Goal: Task Accomplishment & Management: Complete application form

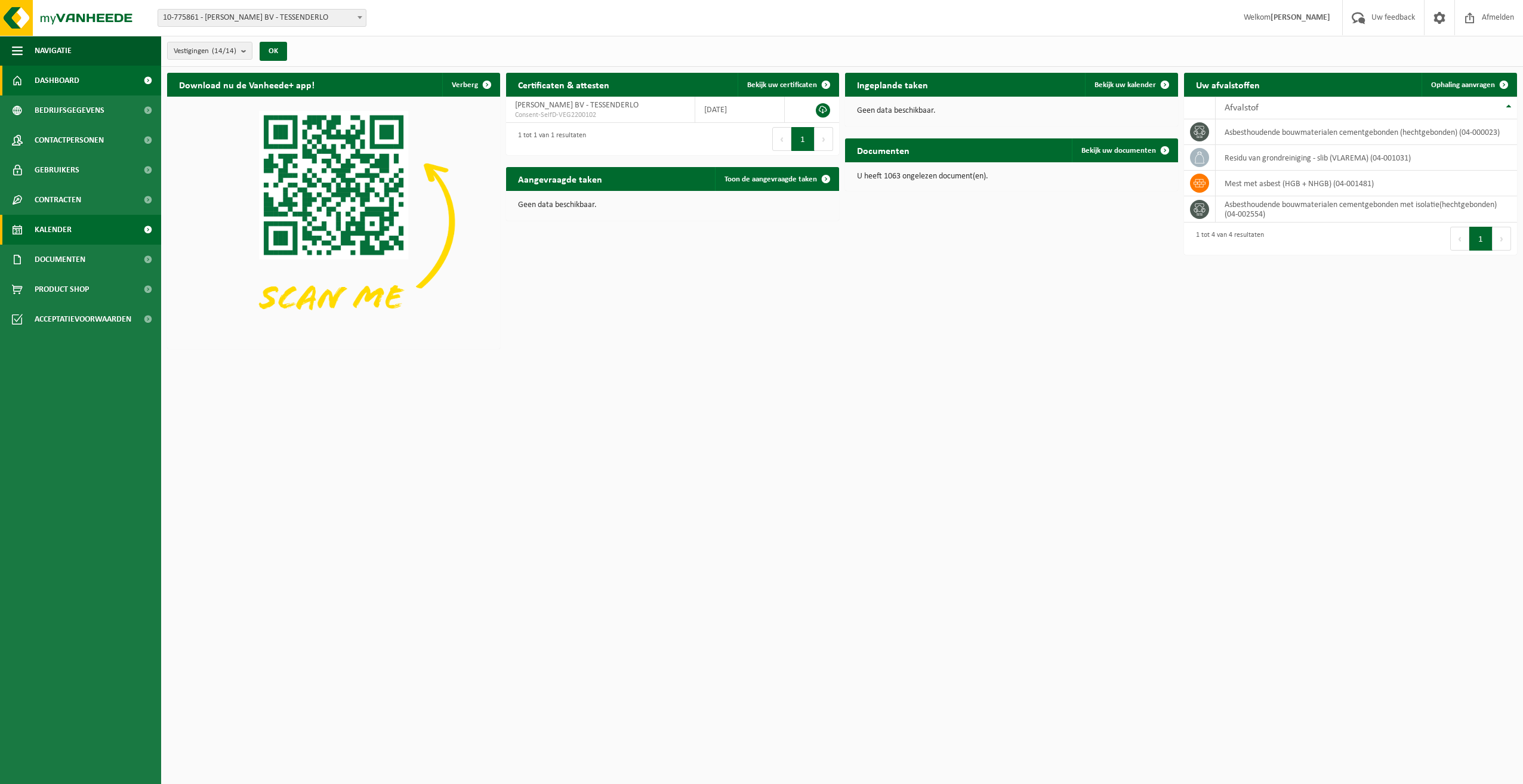
click at [60, 227] on span "Kalender" at bounding box center [53, 229] width 37 height 30
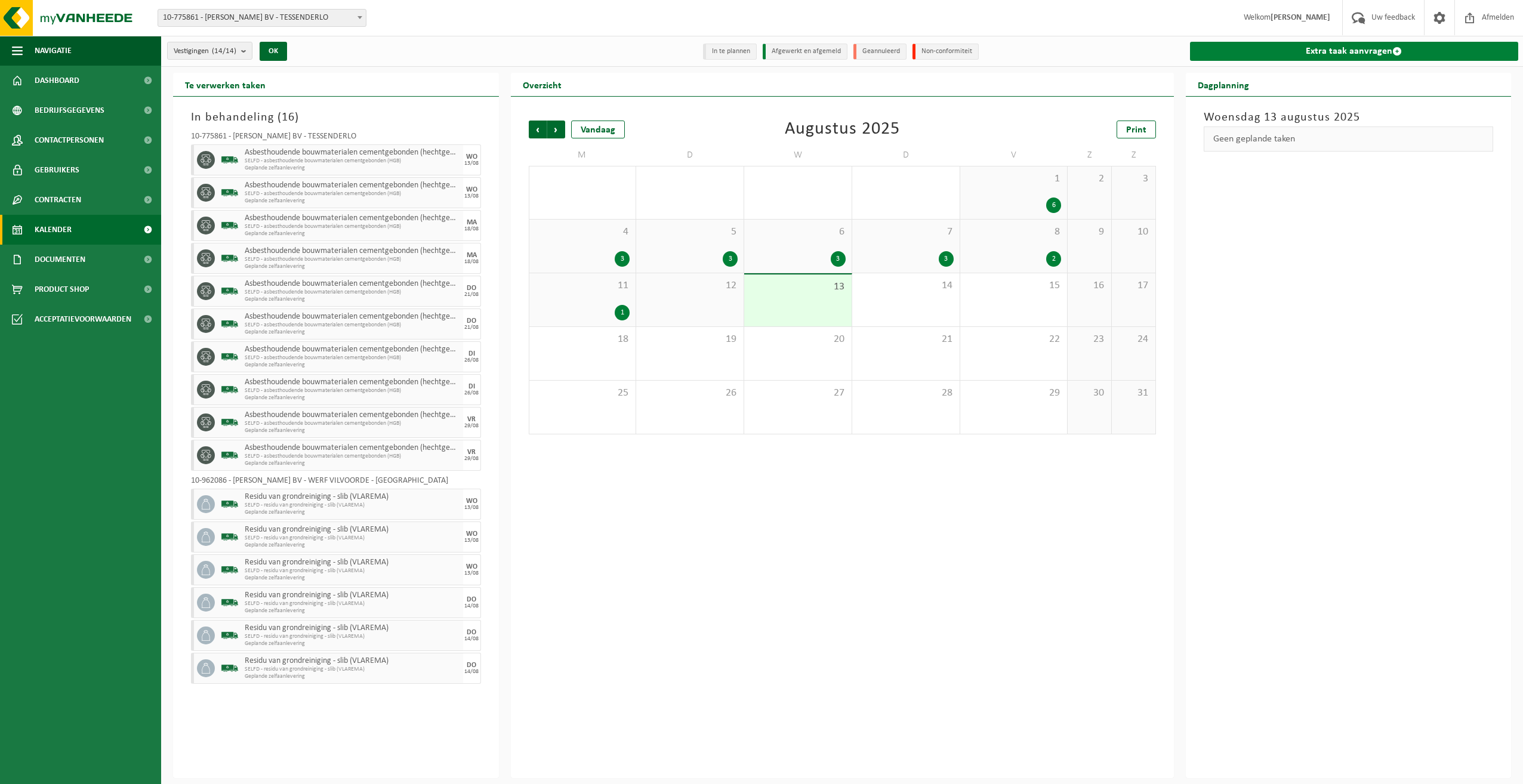
click at [1323, 50] on link "Extra taak aanvragen" at bounding box center [1354, 51] width 329 height 19
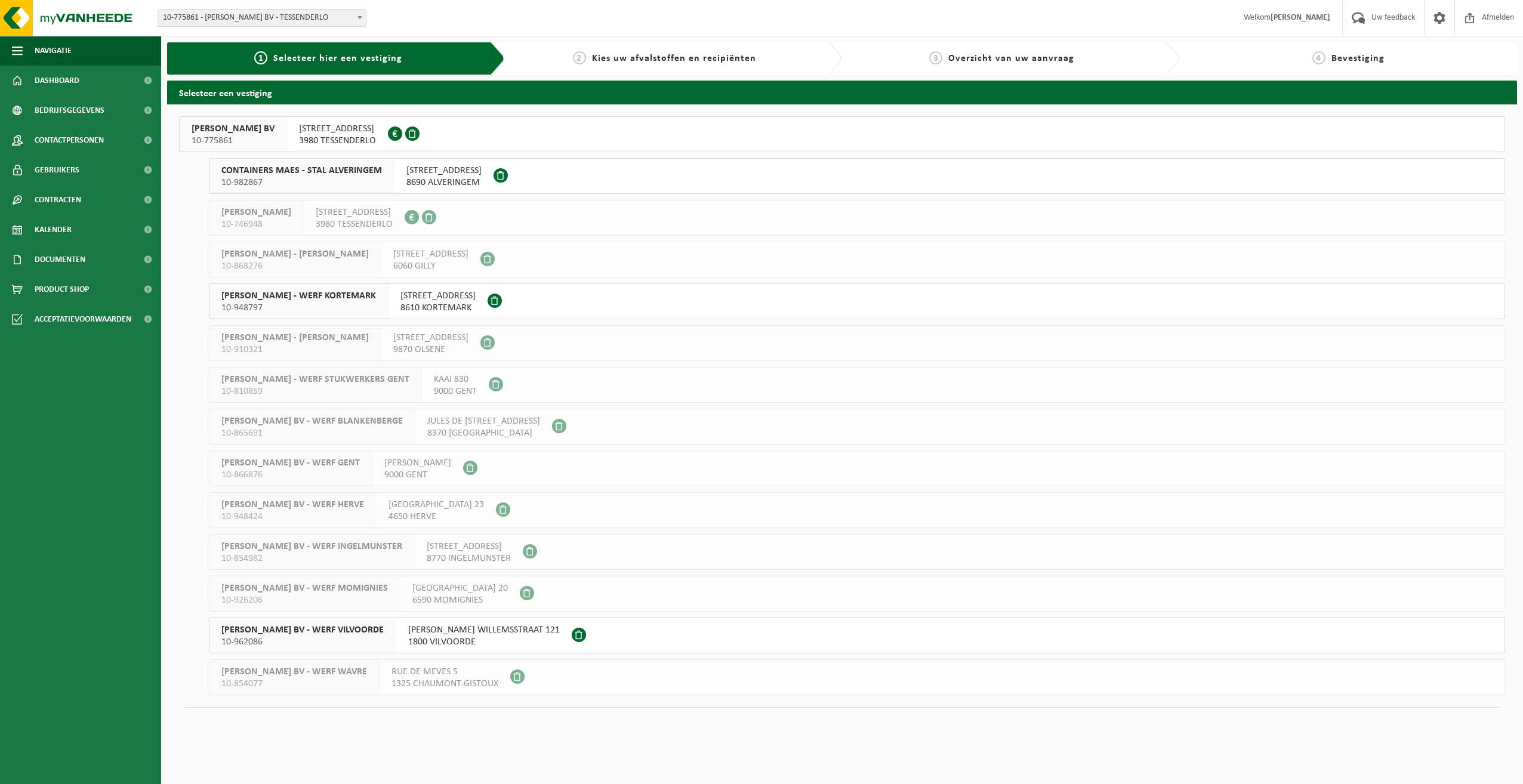
click at [341, 631] on span "YVES MAES BV - WERF VILVOORDE" at bounding box center [302, 629] width 162 height 12
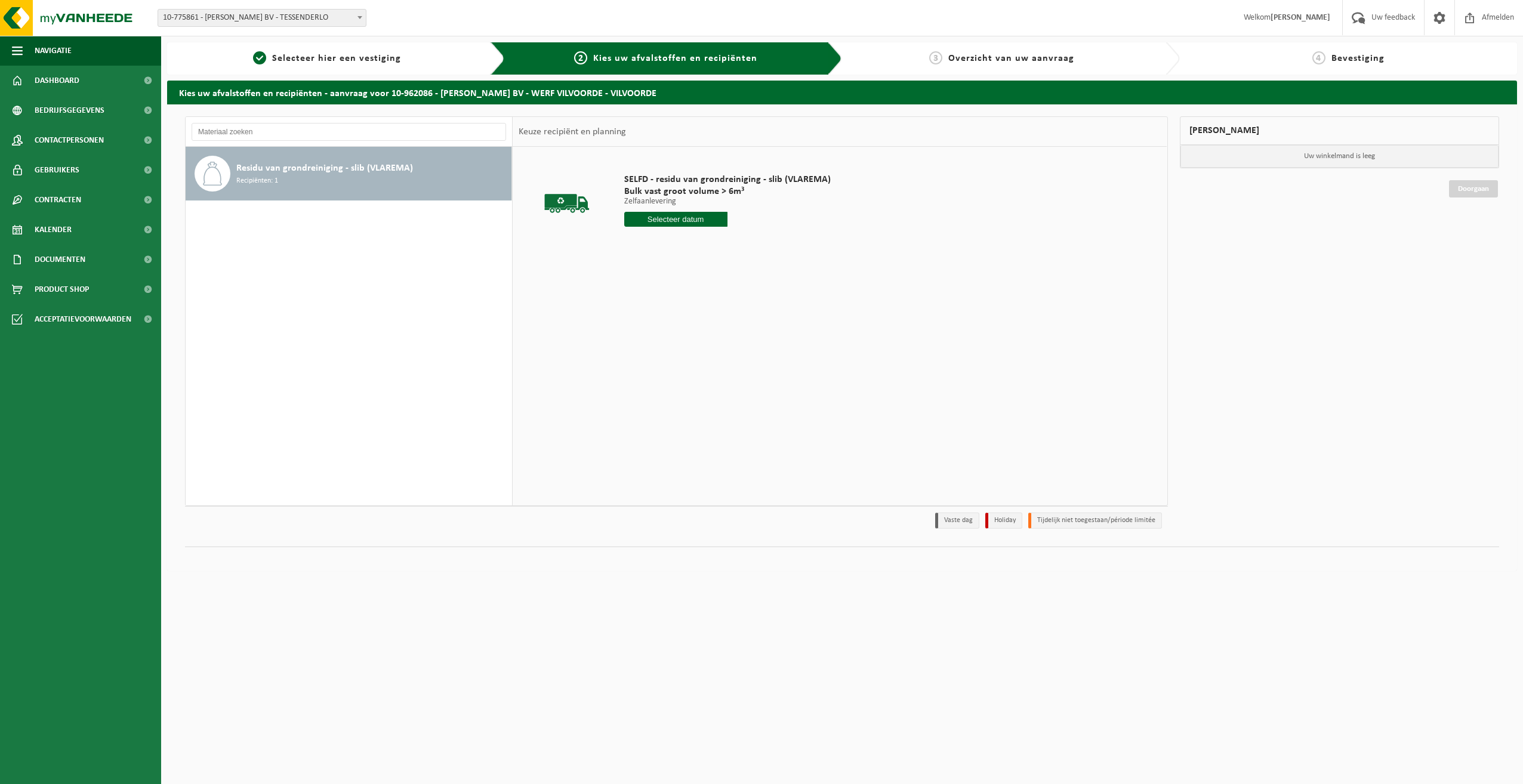
click at [678, 222] on input "text" at bounding box center [676, 219] width 103 height 15
click at [678, 342] on div "20" at bounding box center [677, 345] width 21 height 19
type input "Van 2025-08-20"
drag, startPoint x: 691, startPoint y: 239, endPoint x: 622, endPoint y: 240, distance: 69.0
click at [623, 239] on div "SELFD - residu van grondreiniging - slib (VLAREMA) Bulk vast groot volume > 6m³…" at bounding box center [727, 223] width 218 height 124
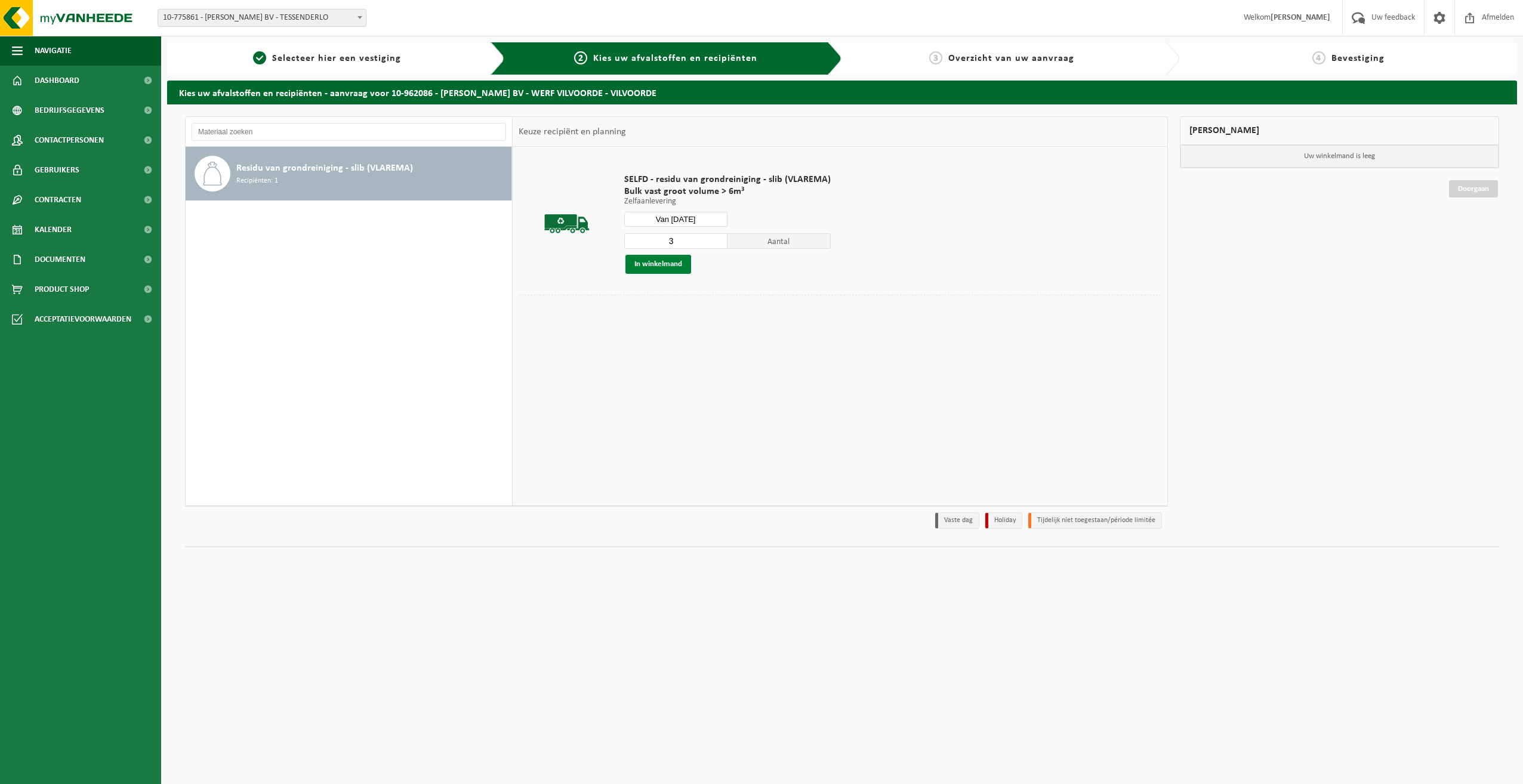
type input "3"
click at [678, 262] on button "In winkelmand" at bounding box center [658, 264] width 66 height 19
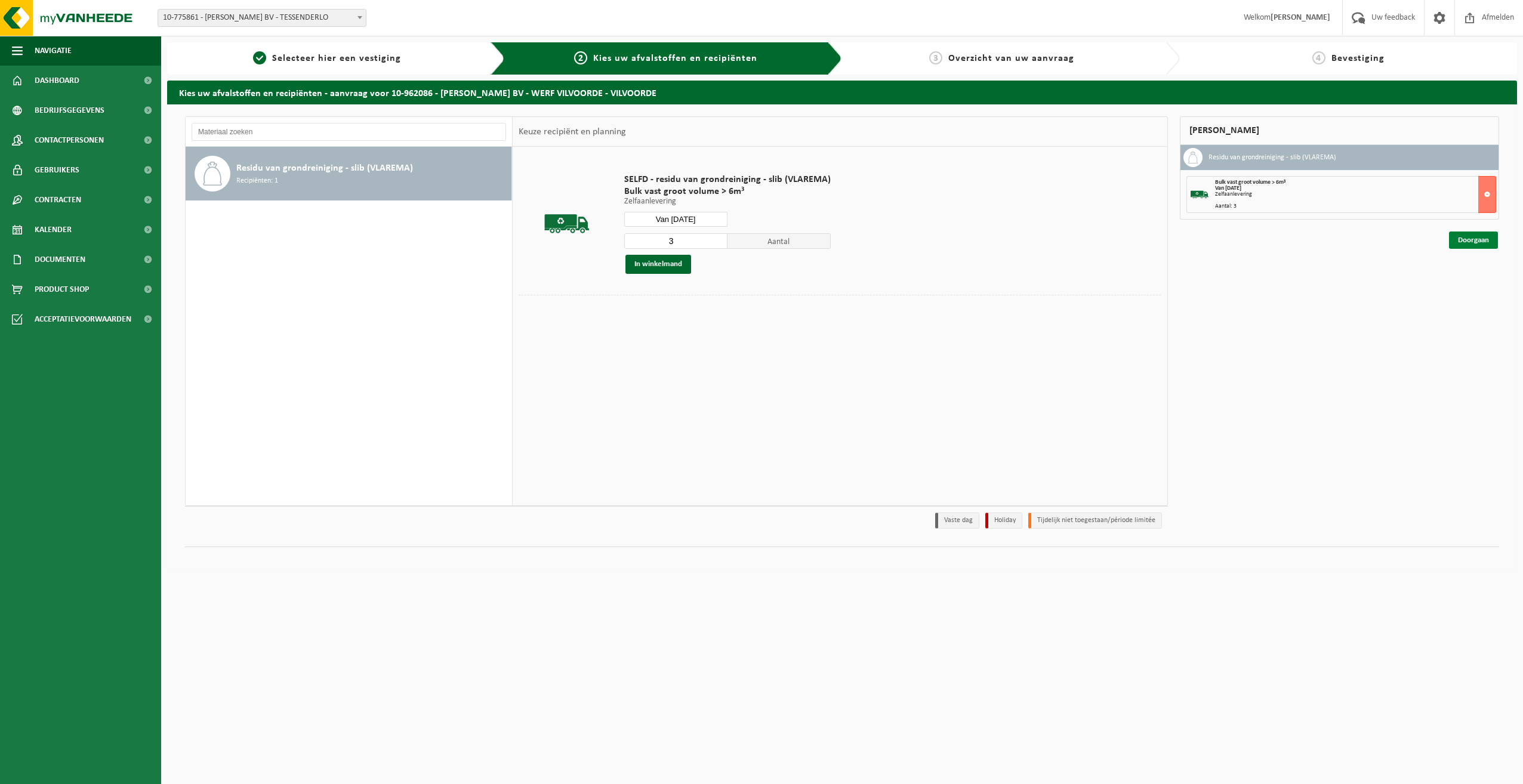
click at [1456, 243] on link "Doorgaan" at bounding box center [1473, 240] width 49 height 17
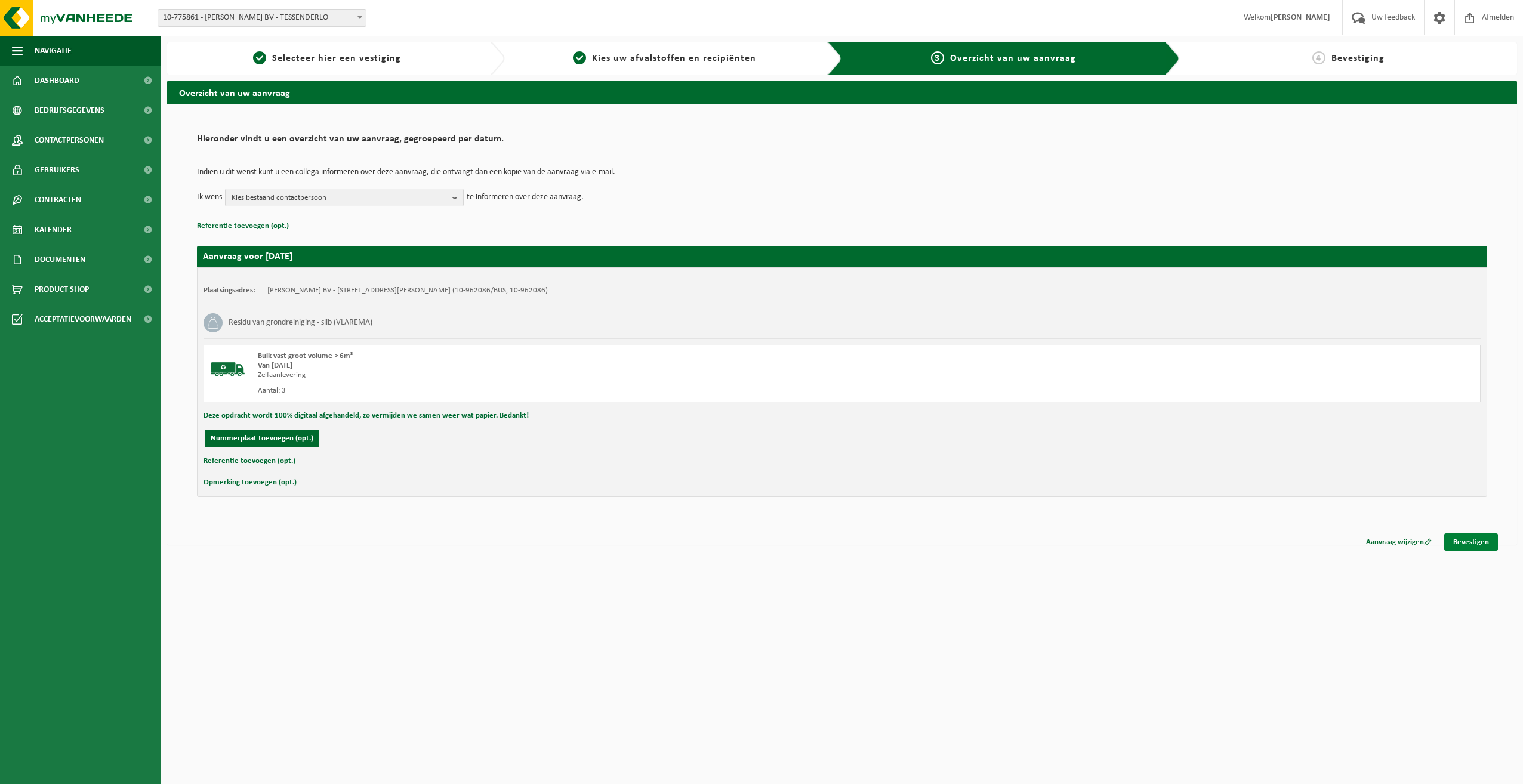
click at [1477, 537] on link "Bevestigen" at bounding box center [1470, 541] width 53 height 17
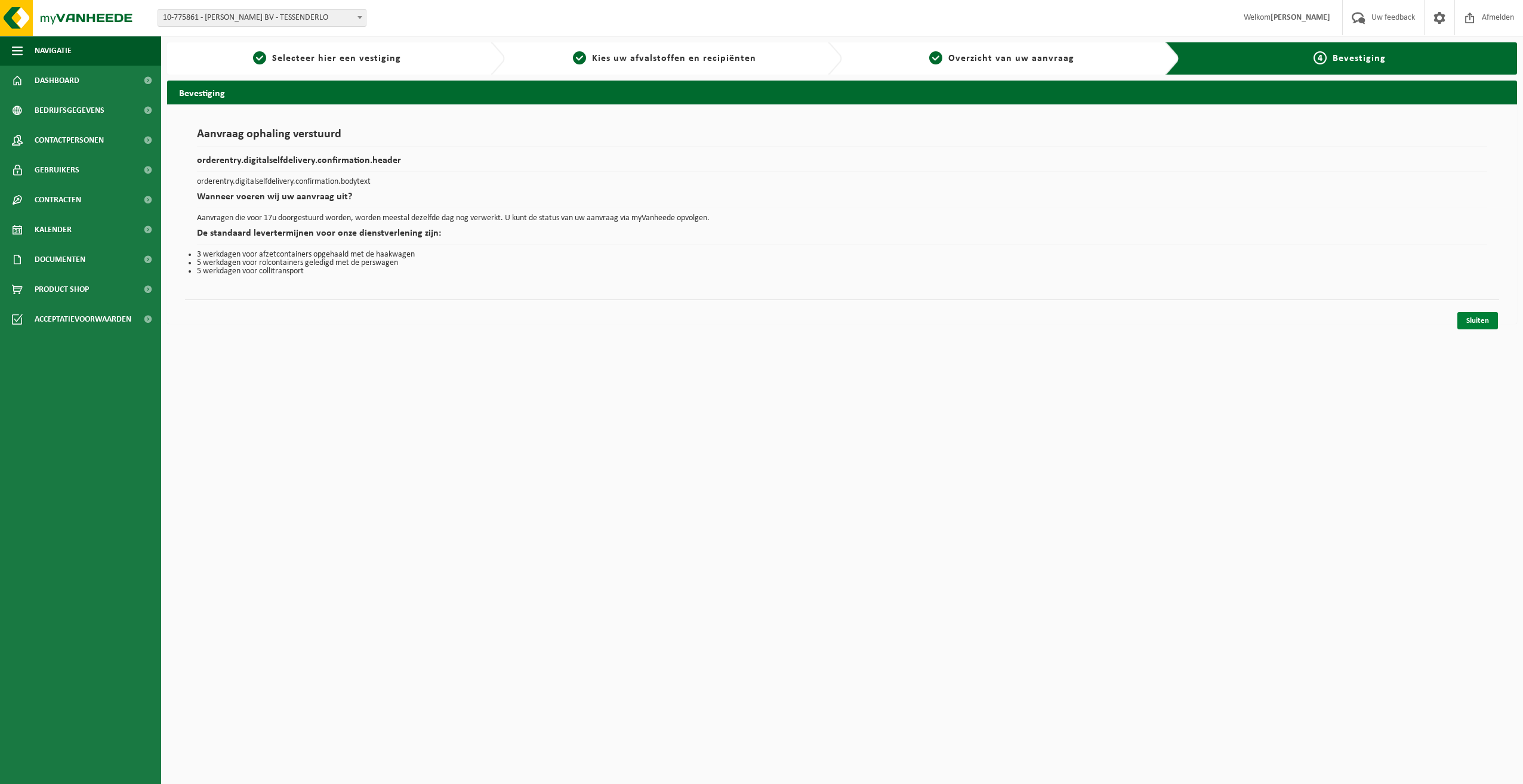
click at [1479, 320] on link "Sluiten" at bounding box center [1477, 320] width 41 height 17
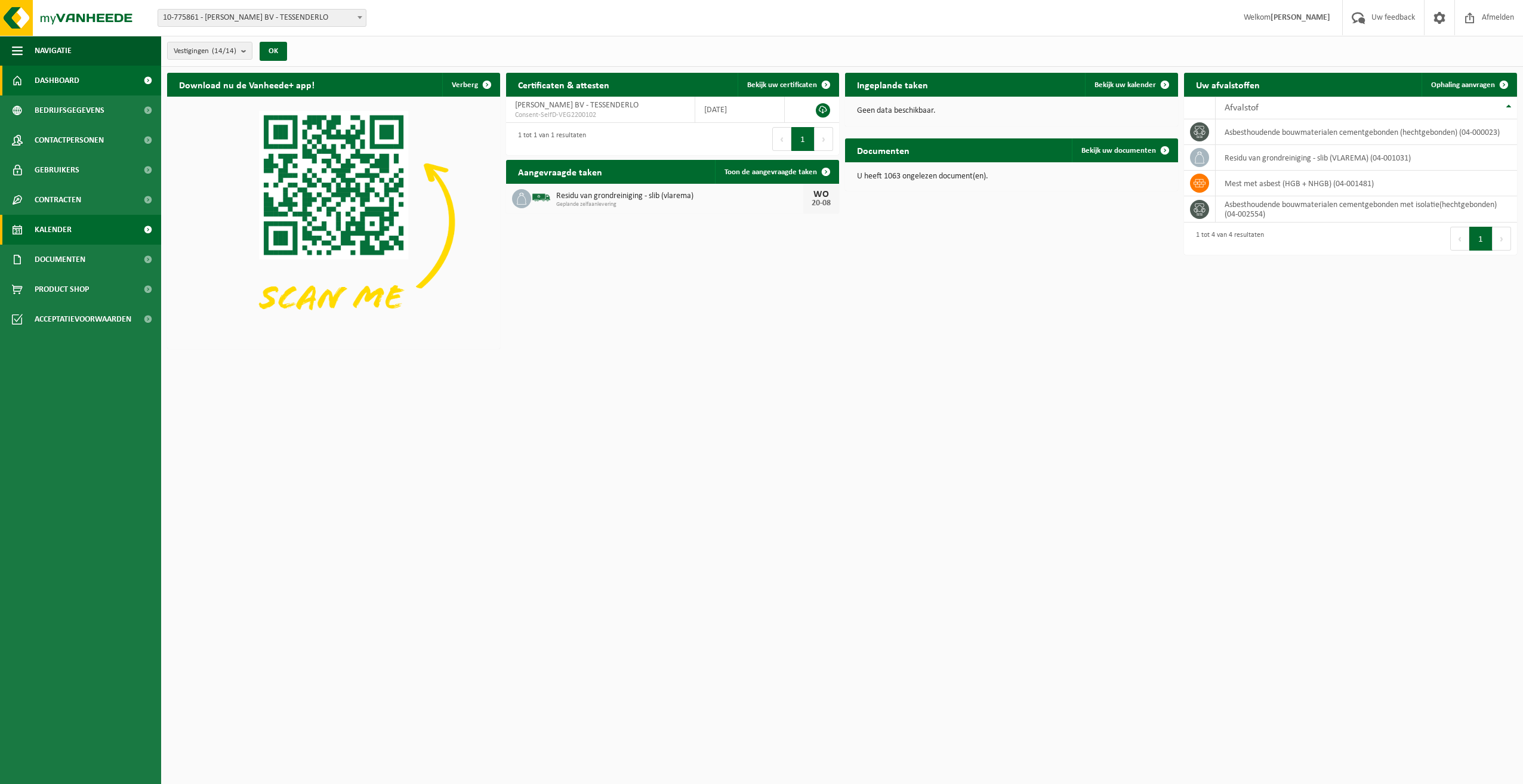
click at [51, 229] on span "Kalender" at bounding box center [53, 229] width 37 height 30
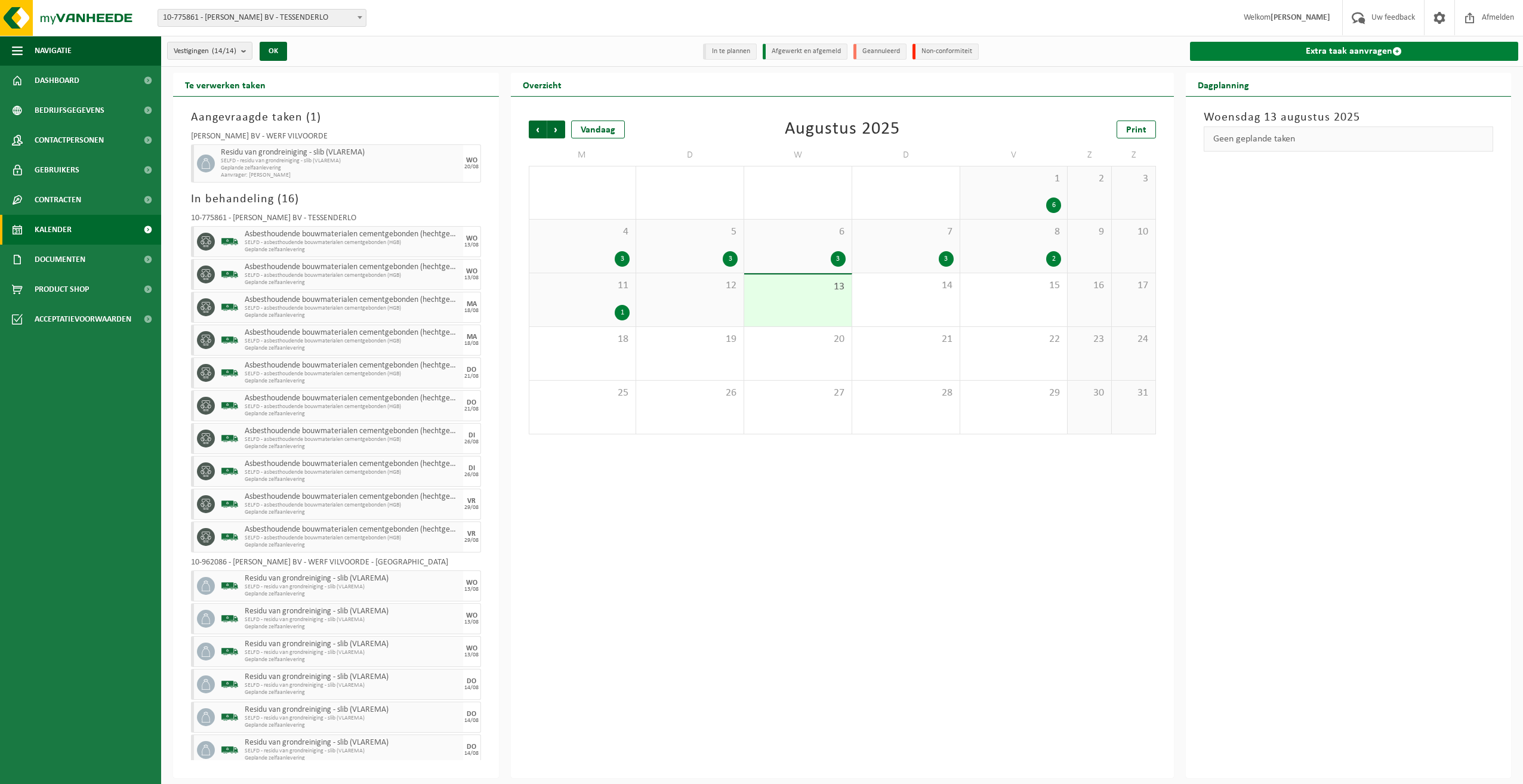
click at [1324, 51] on link "Extra taak aanvragen" at bounding box center [1354, 51] width 329 height 19
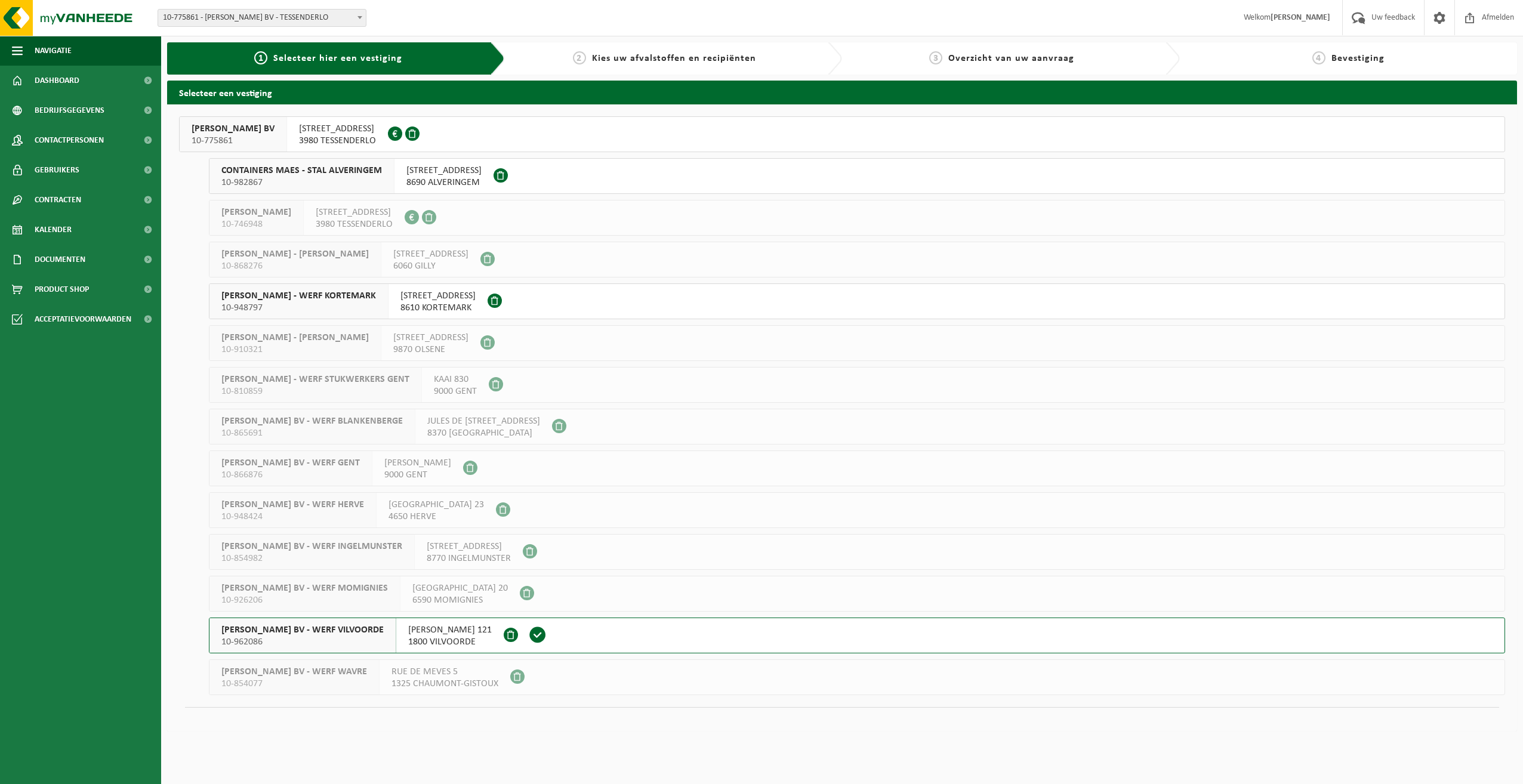
click at [291, 627] on span "YVES MAES BV - WERF VILVOORDE" at bounding box center [302, 629] width 162 height 12
click at [291, 626] on span "YVES MAES BV - WERF VILVOORDE" at bounding box center [302, 629] width 162 height 12
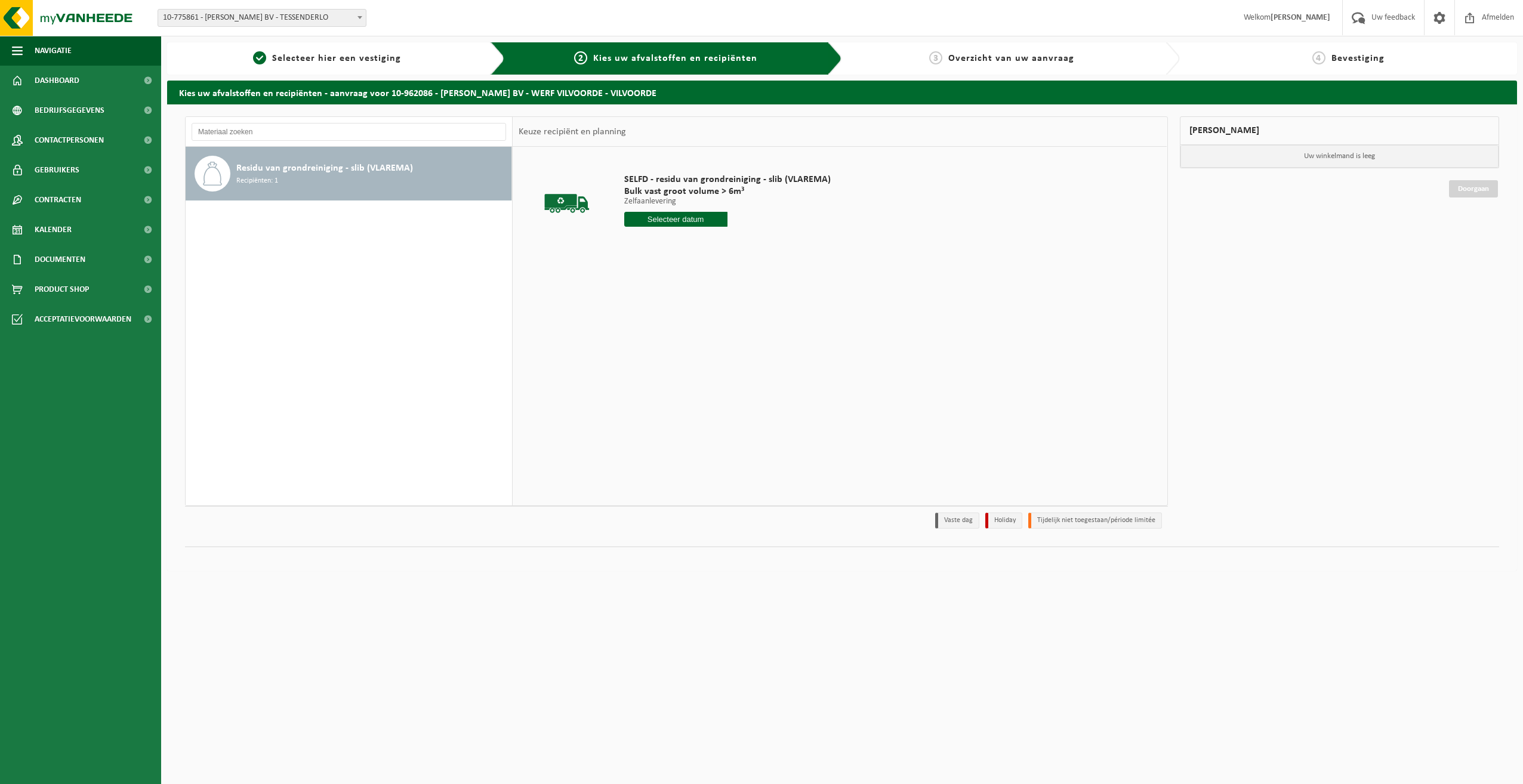
click at [698, 219] on input "text" at bounding box center [676, 219] width 103 height 15
click at [691, 343] on div "21" at bounding box center [698, 345] width 21 height 19
type input "Van [DATE]"
drag, startPoint x: 682, startPoint y: 238, endPoint x: 623, endPoint y: 241, distance: 59.1
click at [624, 241] on input "1" at bounding box center [676, 241] width 103 height 15
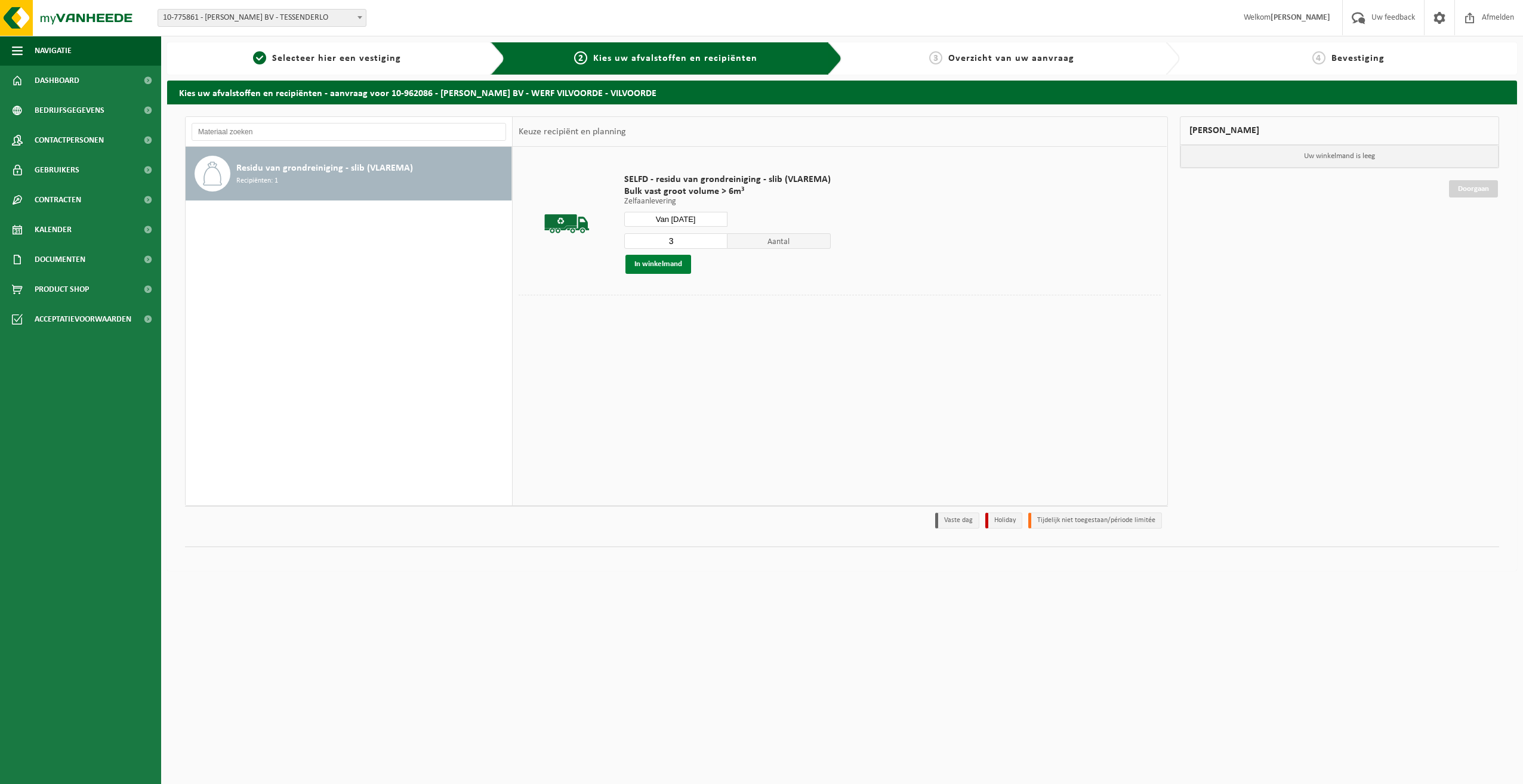
type input "3"
click at [653, 265] on button "In winkelmand" at bounding box center [658, 264] width 66 height 19
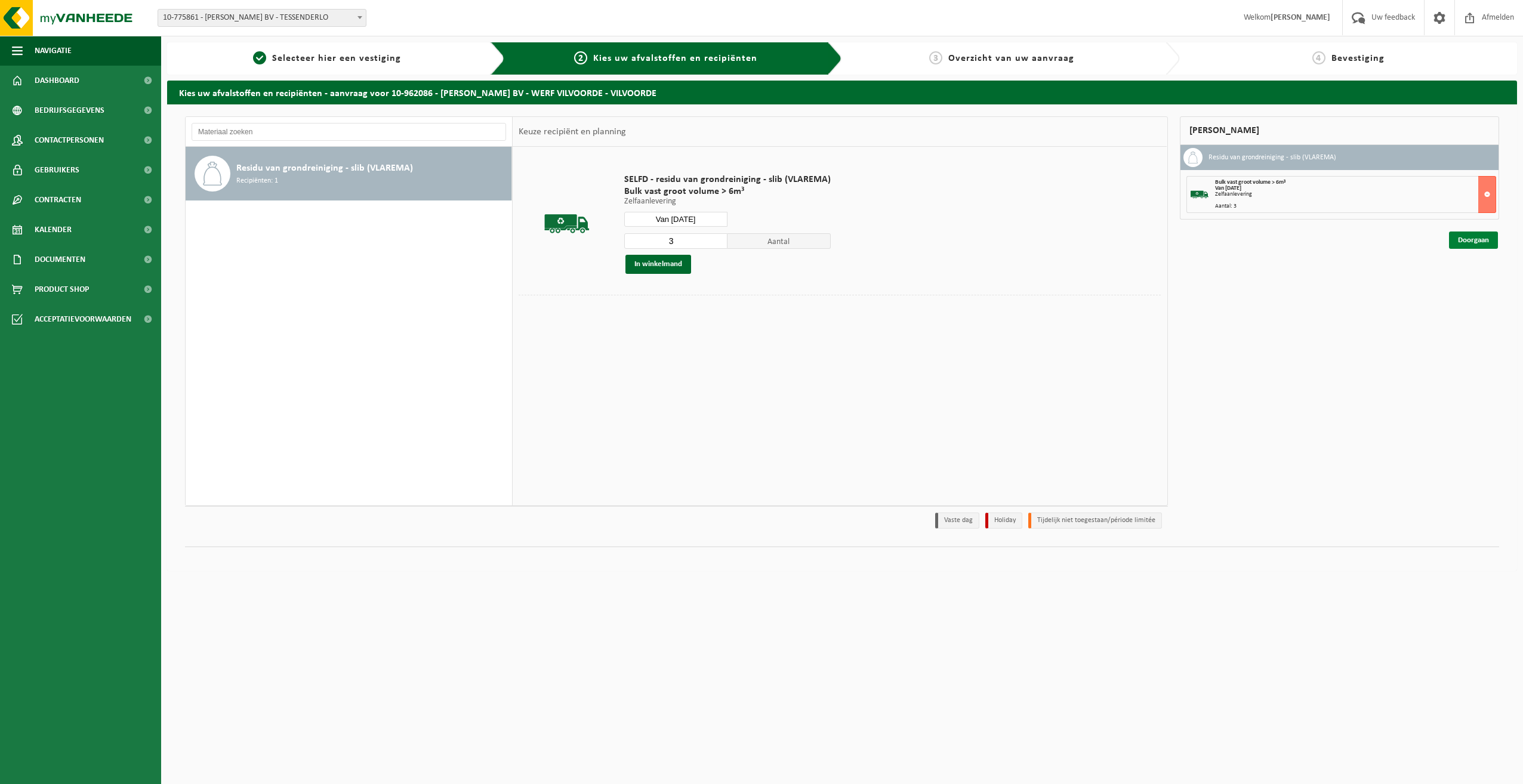
click at [1465, 241] on link "Doorgaan" at bounding box center [1473, 240] width 49 height 17
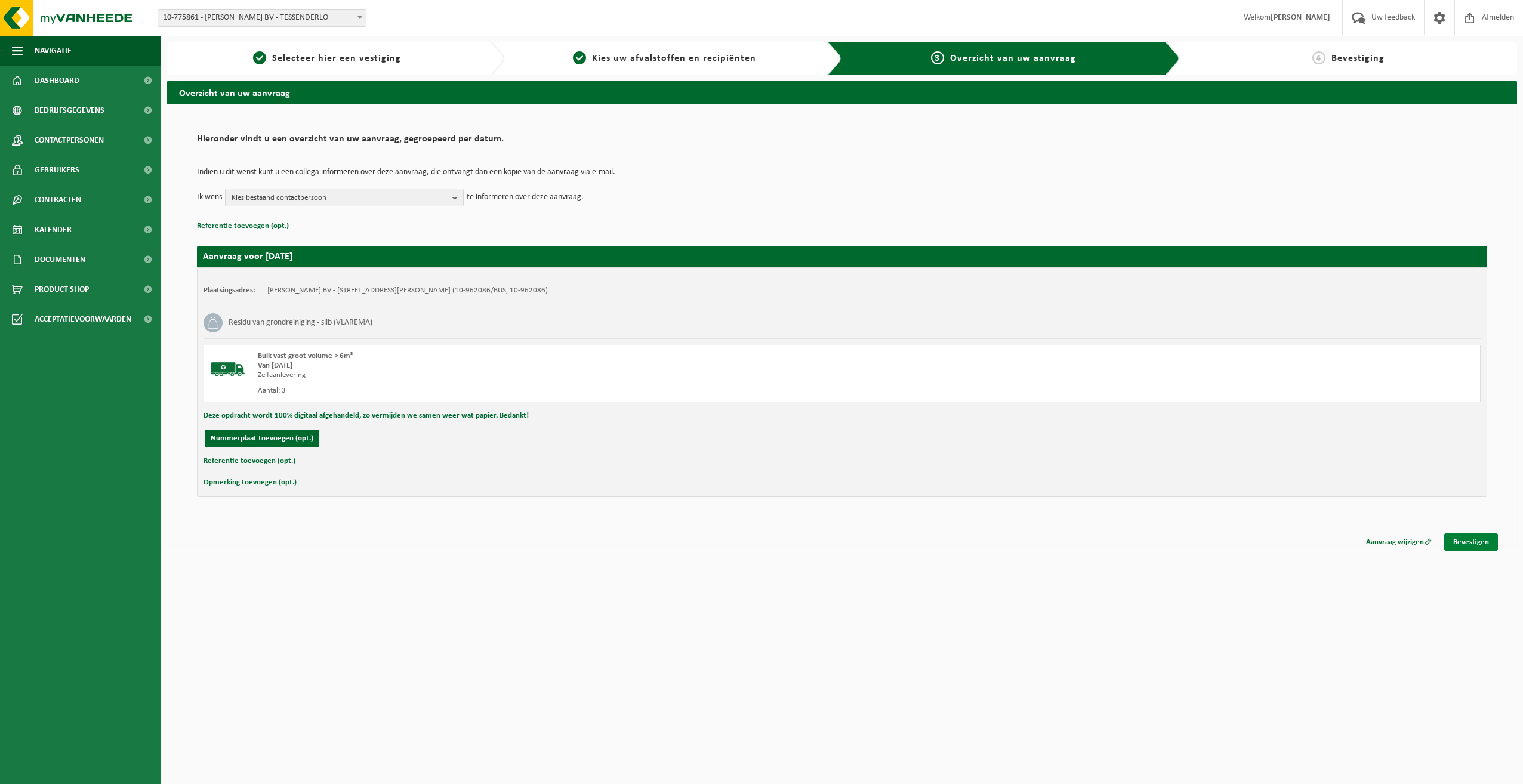
click at [1477, 536] on link "Bevestigen" at bounding box center [1470, 541] width 53 height 17
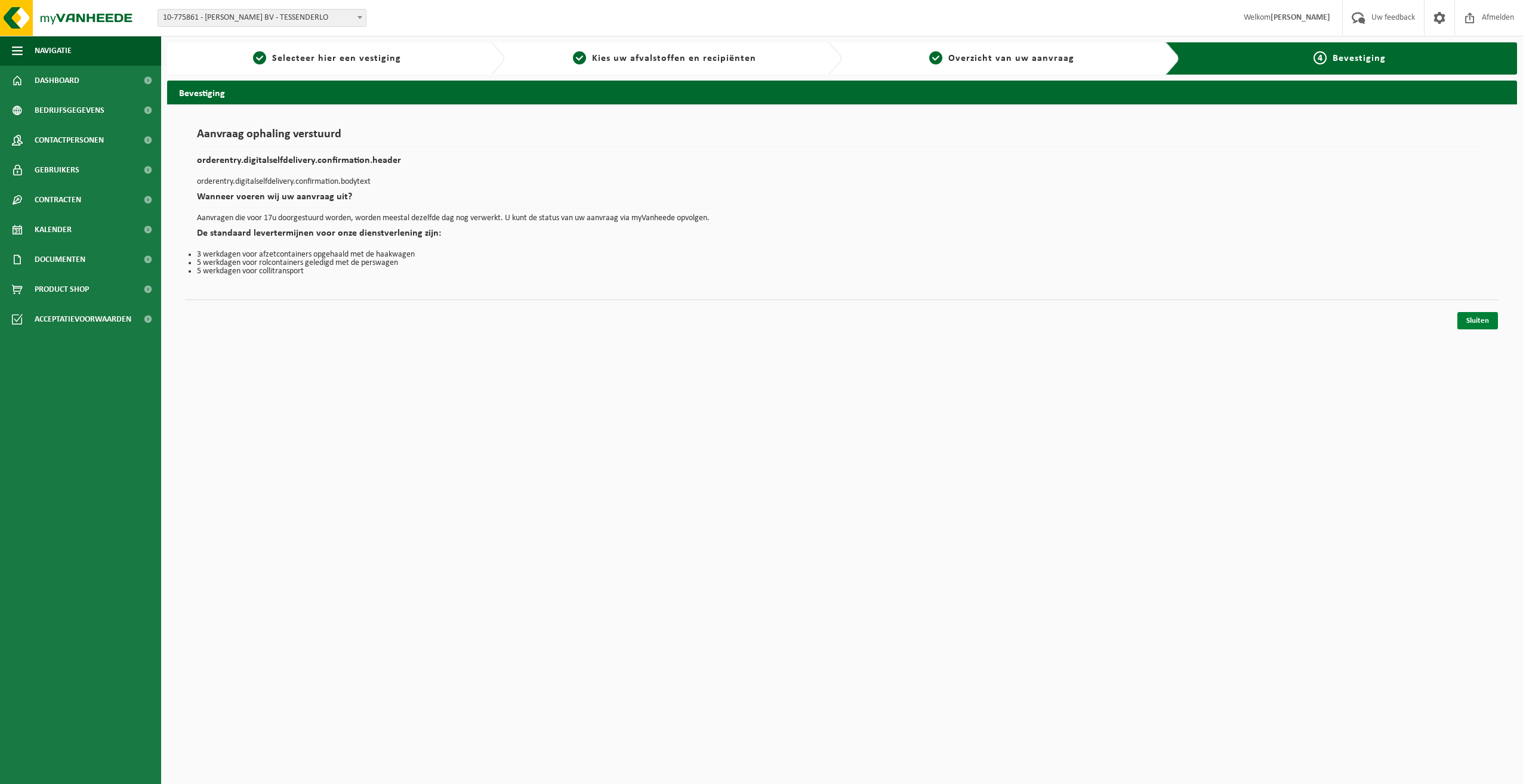
click at [1487, 318] on link "Sluiten" at bounding box center [1477, 320] width 41 height 17
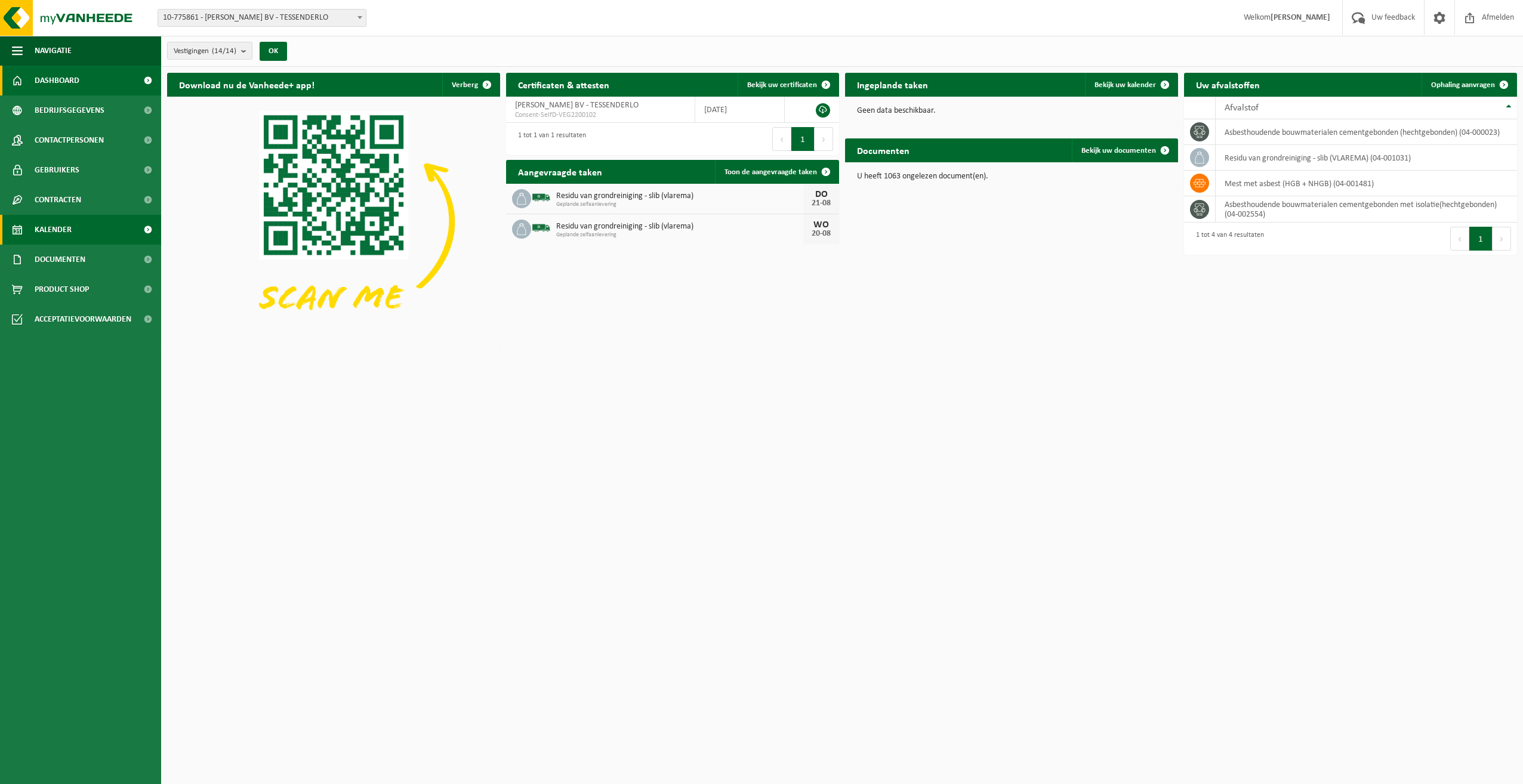
click at [43, 224] on span "Kalender" at bounding box center [53, 229] width 37 height 30
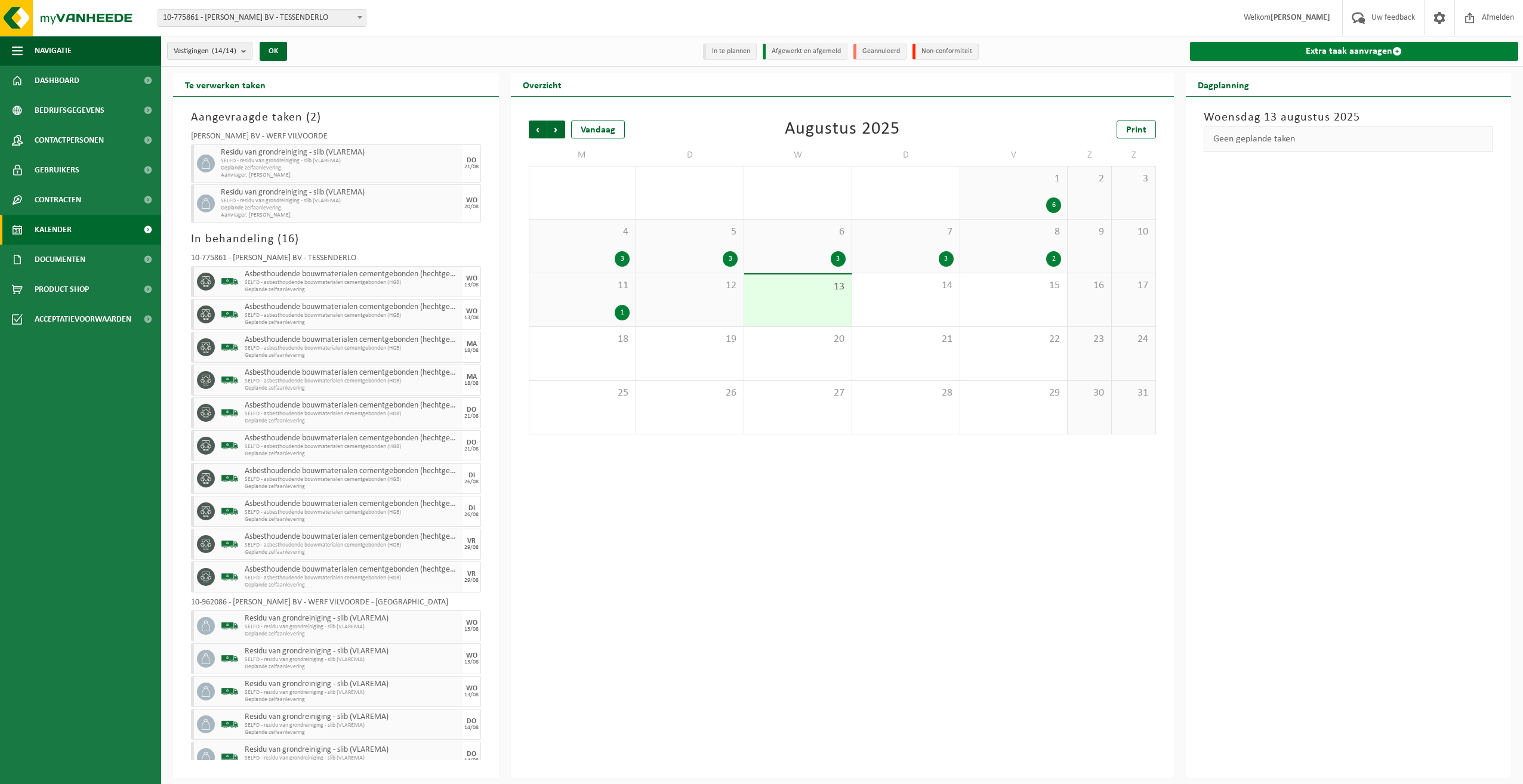
click at [1341, 51] on link "Extra taak aanvragen" at bounding box center [1354, 51] width 329 height 19
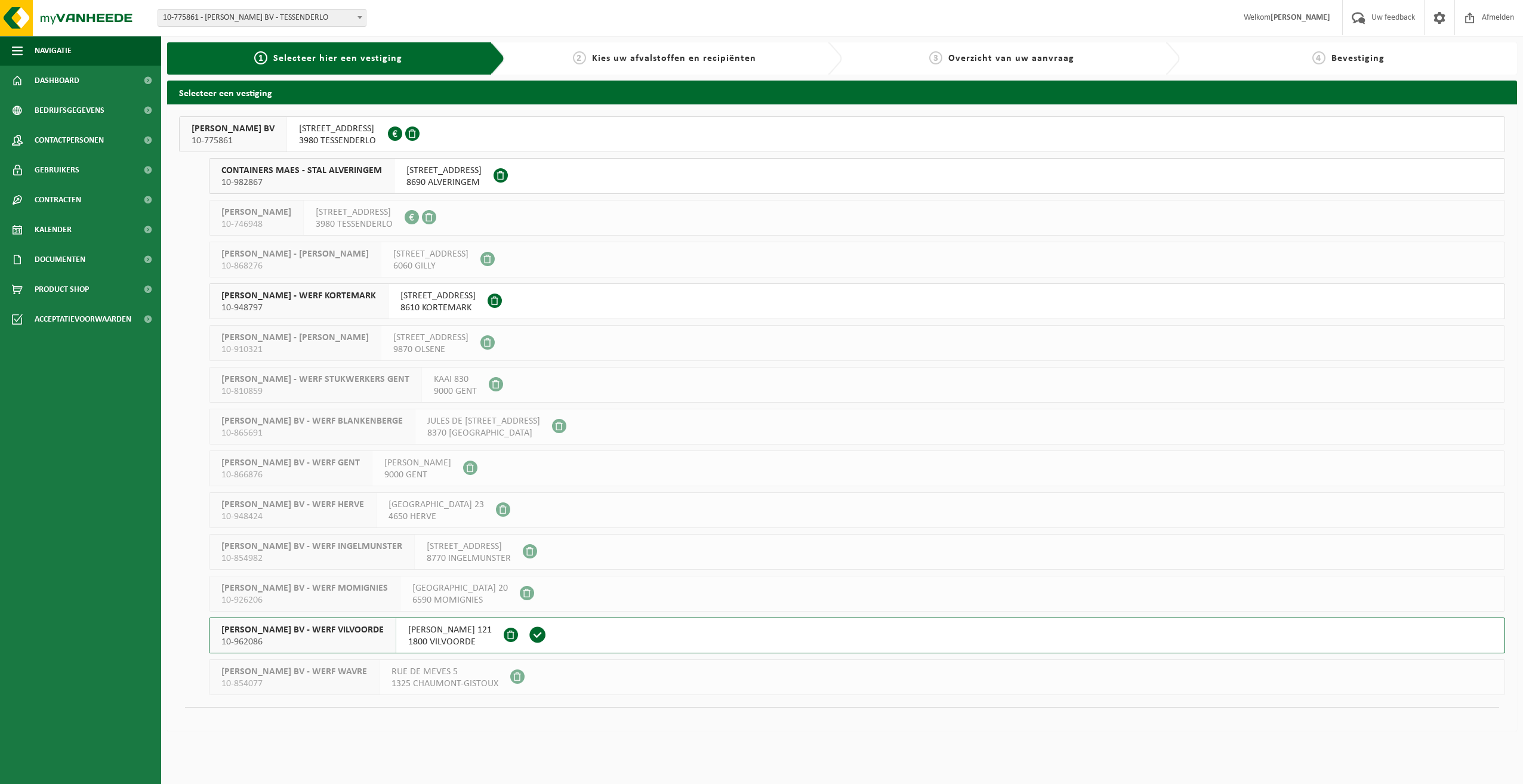
click at [311, 625] on span "[PERSON_NAME] BV - WERF VILVOORDE" at bounding box center [302, 629] width 162 height 12
click at [311, 625] on span "[PERSON_NAME] BV - WERF VILVOORDE" at bounding box center [302, 629] width 162 height 12
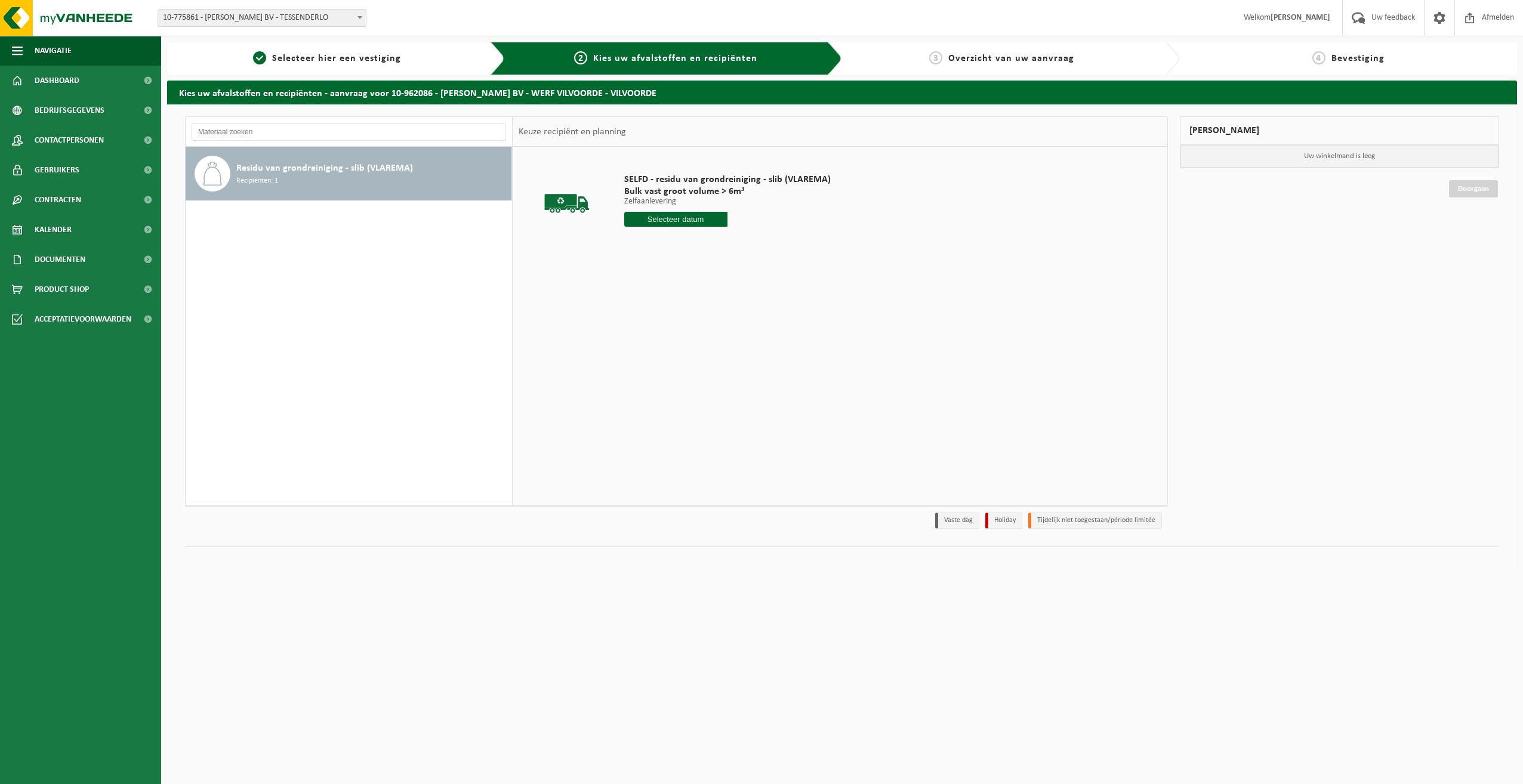
click at [669, 217] on input "text" at bounding box center [676, 219] width 103 height 15
click at [721, 346] on div "22" at bounding box center [719, 345] width 21 height 19
type input "Van 2025-08-22"
drag, startPoint x: 679, startPoint y: 236, endPoint x: 594, endPoint y: 240, distance: 85.1
click at [594, 240] on tr "SELFD - residu van grondreiniging - slib (VLAREMA) Bulk vast groot volume > 6m³…" at bounding box center [840, 223] width 642 height 142
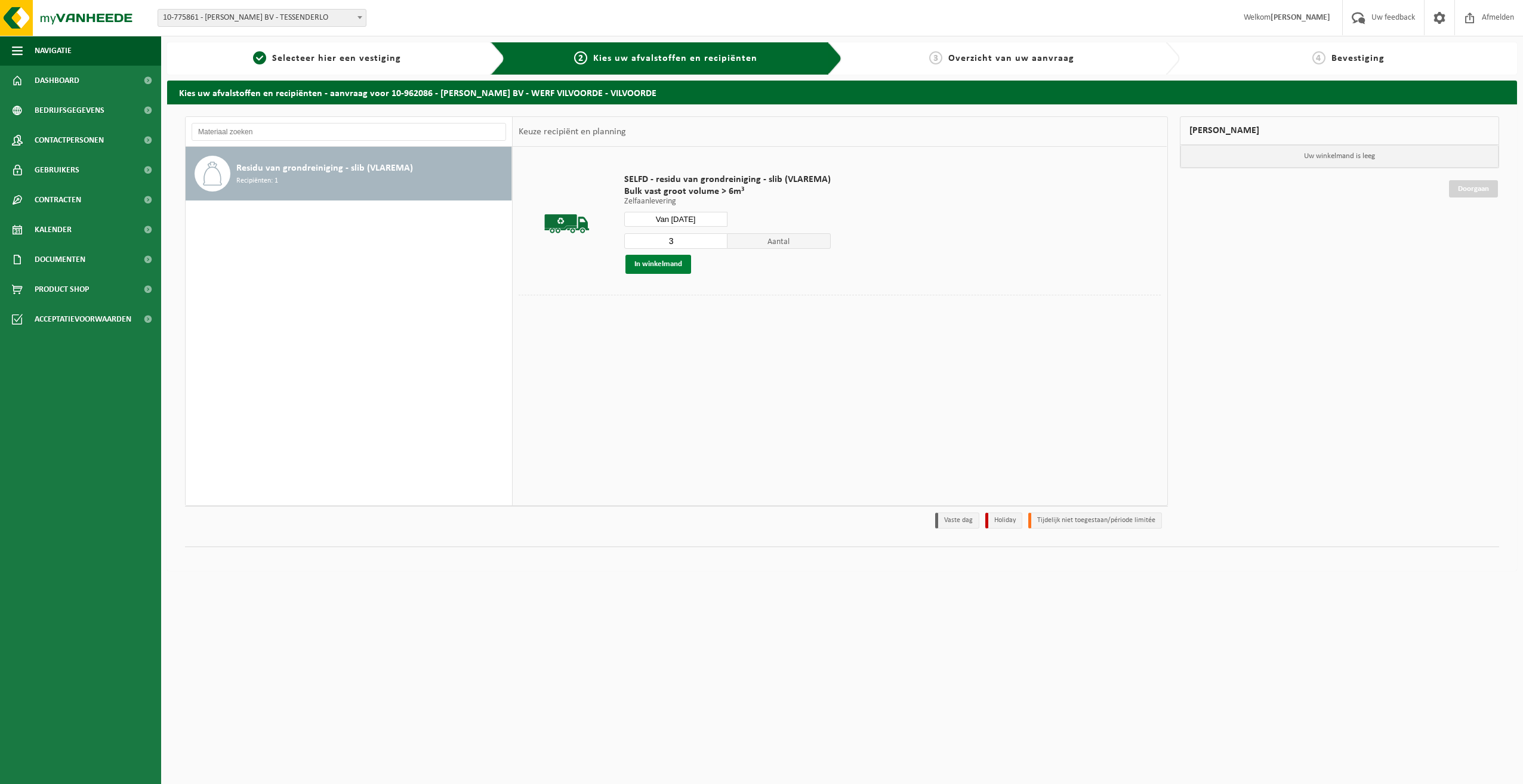
type input "3"
click at [642, 263] on button "In winkelmand" at bounding box center [658, 264] width 66 height 19
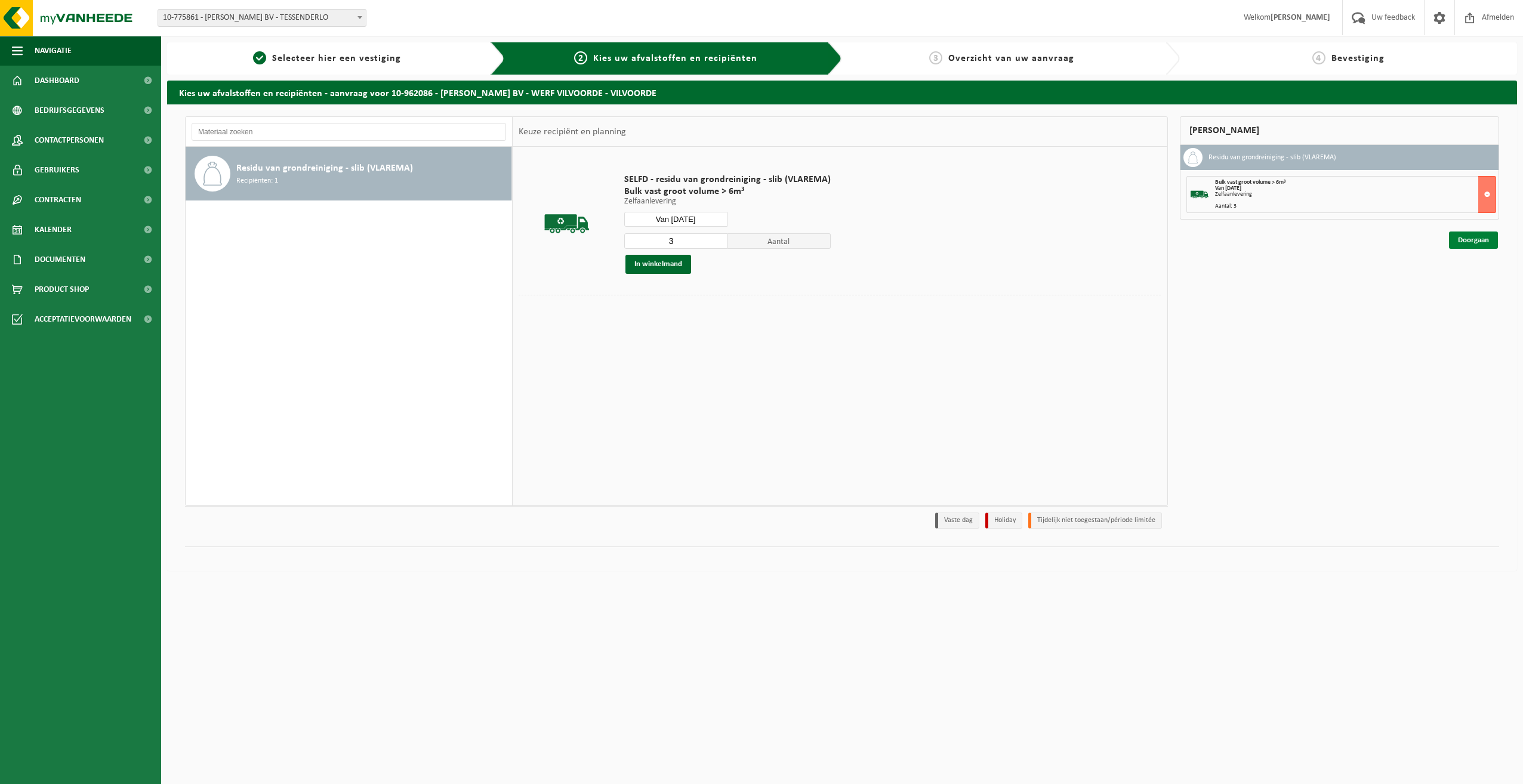
click at [1469, 244] on link "Doorgaan" at bounding box center [1473, 240] width 49 height 17
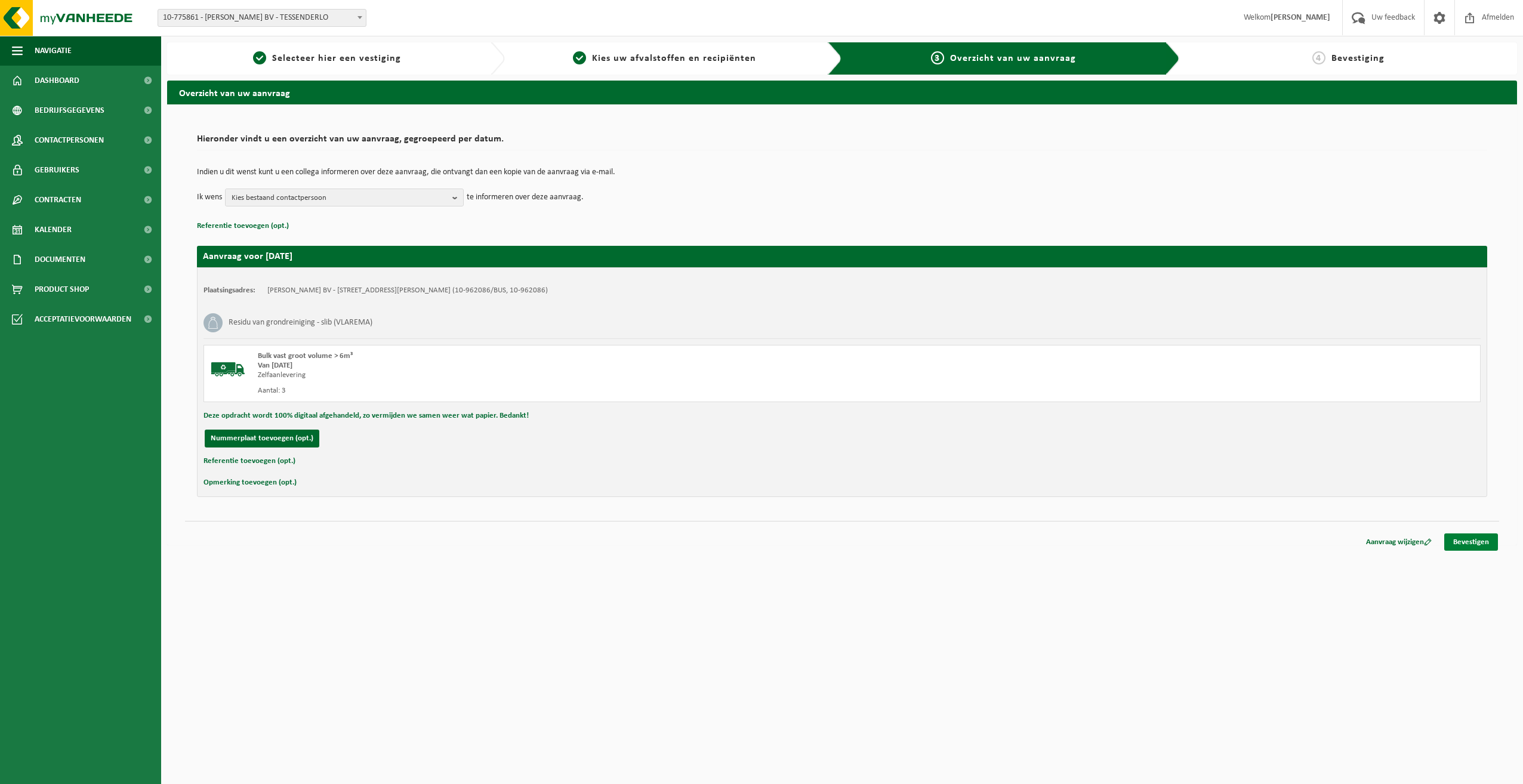
click at [1468, 537] on link "Bevestigen" at bounding box center [1470, 541] width 53 height 17
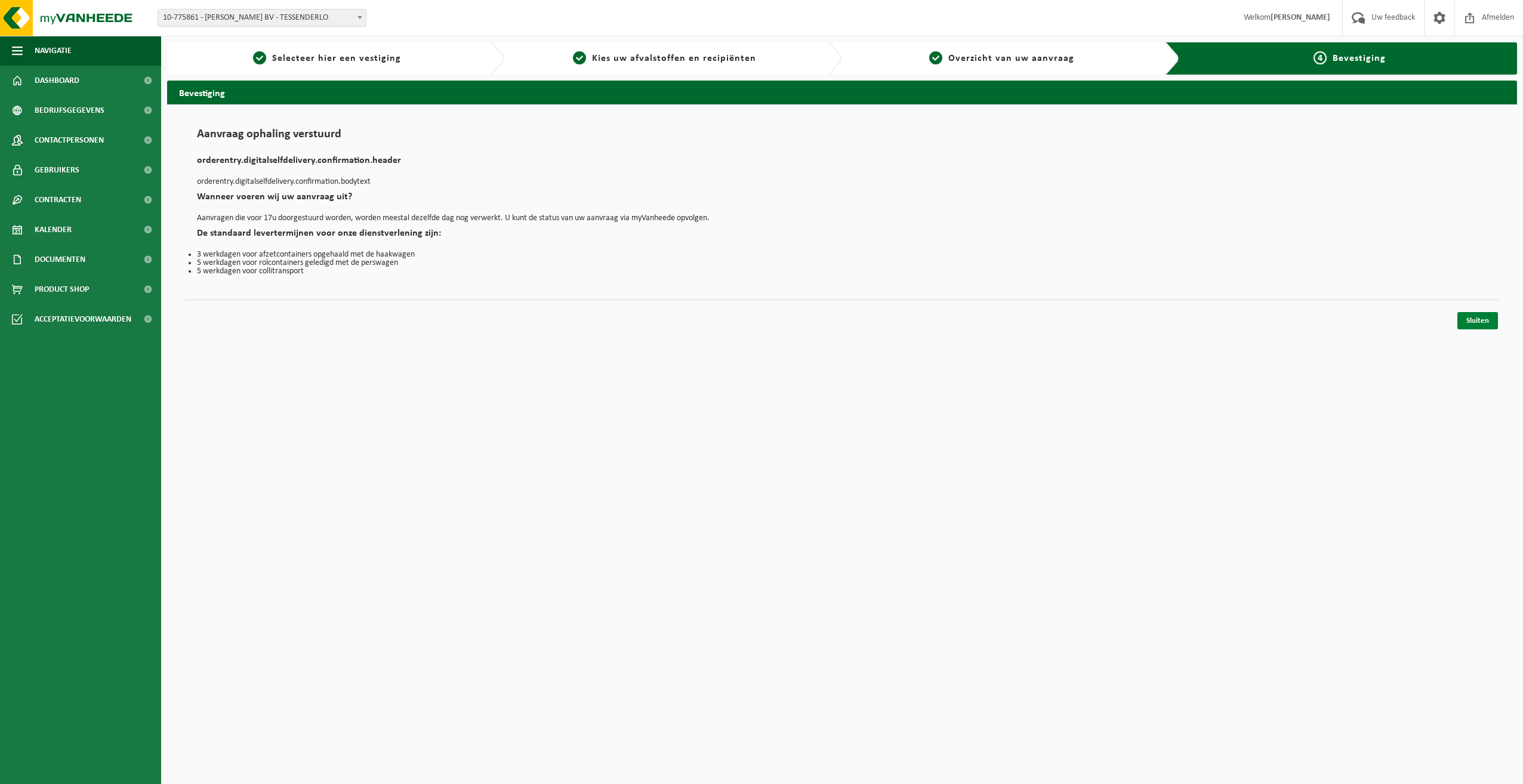
click at [1470, 315] on link "Sluiten" at bounding box center [1477, 320] width 41 height 17
